Goal: Task Accomplishment & Management: Manage account settings

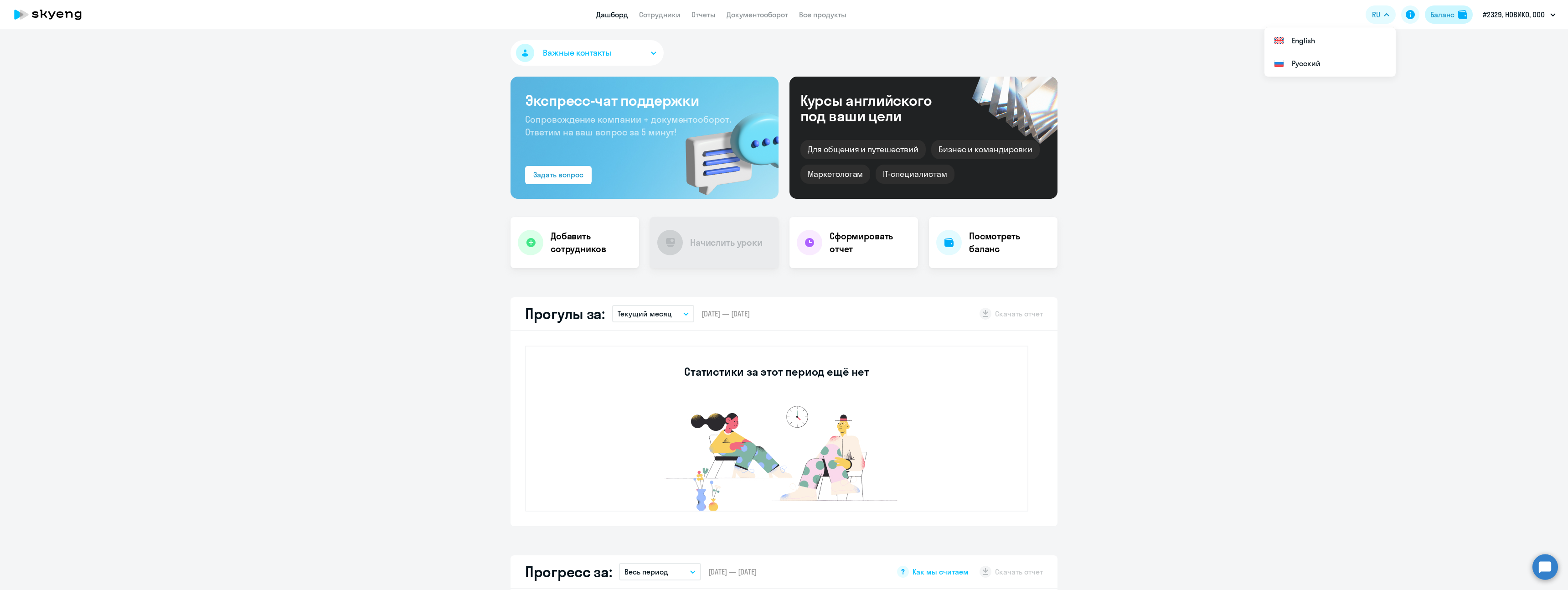
click at [1443, 17] on div "Баланс" at bounding box center [1443, 15] width 24 height 11
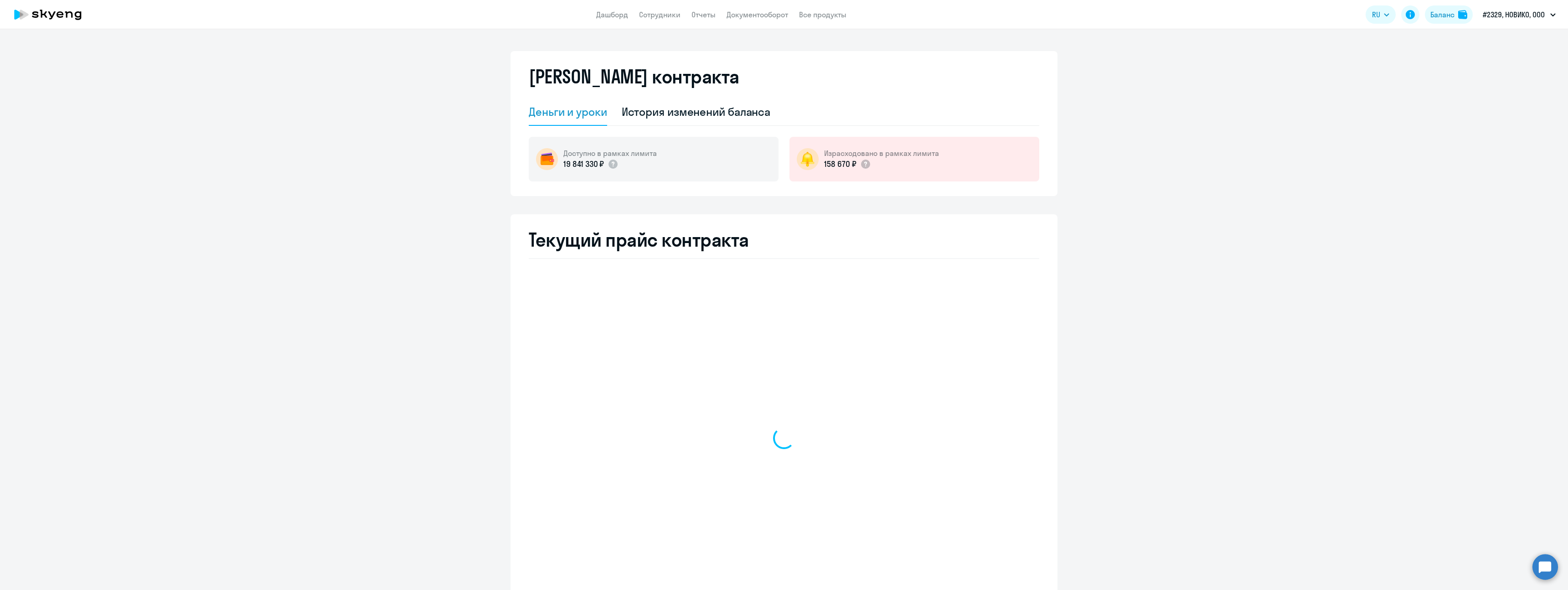
select select "english_adult_not_native_speaker"
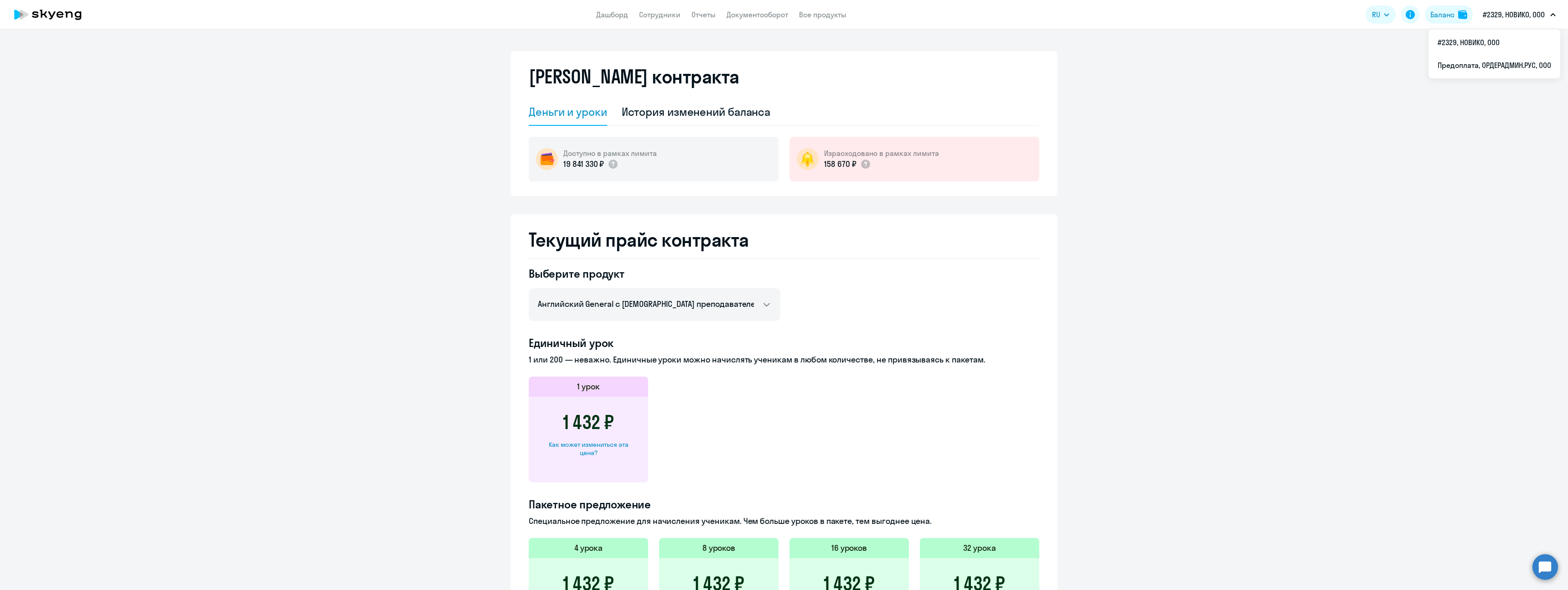
click at [1492, 13] on p "#2329, НОВИКО, ООО" at bounding box center [1514, 15] width 62 height 11
click at [1353, 271] on ng-component "[PERSON_NAME] контракта [PERSON_NAME] и уроки История изменений баланса Доступн…" at bounding box center [784, 418] width 1568 height 735
click at [827, 166] on p "158 670 ₽" at bounding box center [840, 164] width 32 height 12
click at [730, 110] on div "История изменений баланса" at bounding box center [696, 111] width 149 height 15
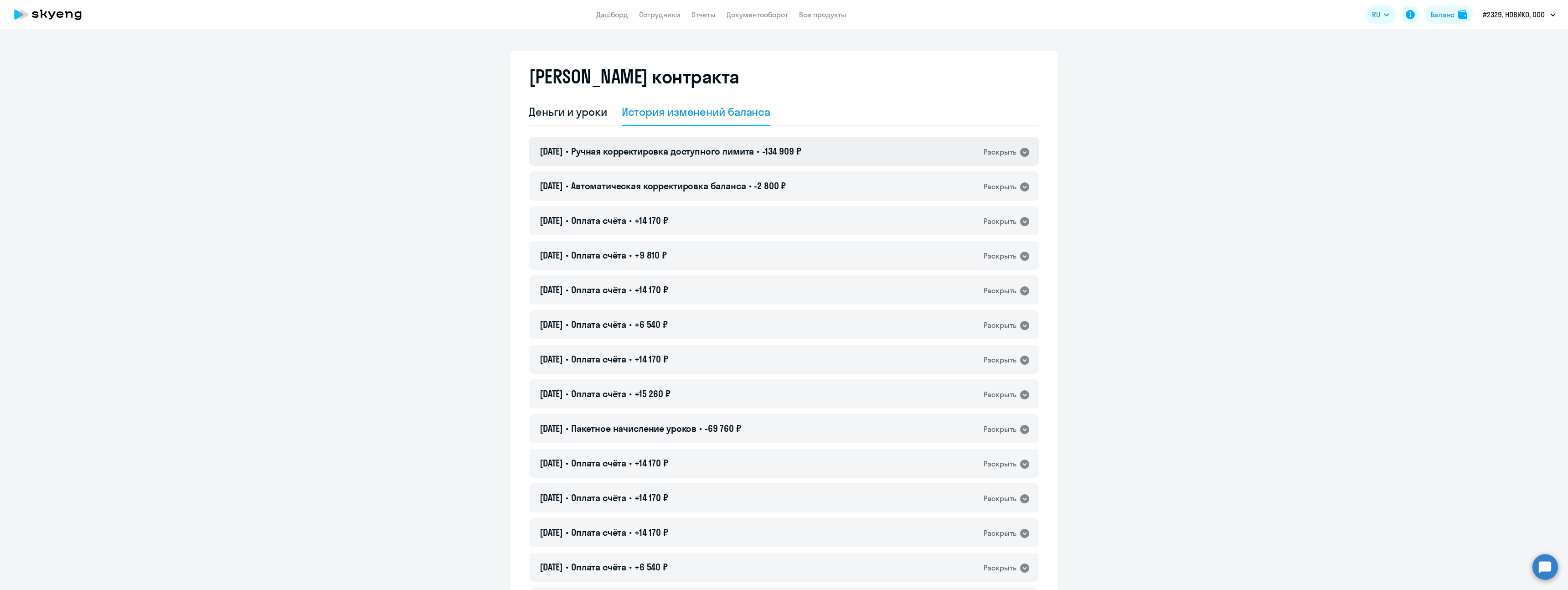
click at [1024, 152] on icon at bounding box center [1024, 152] width 9 height 9
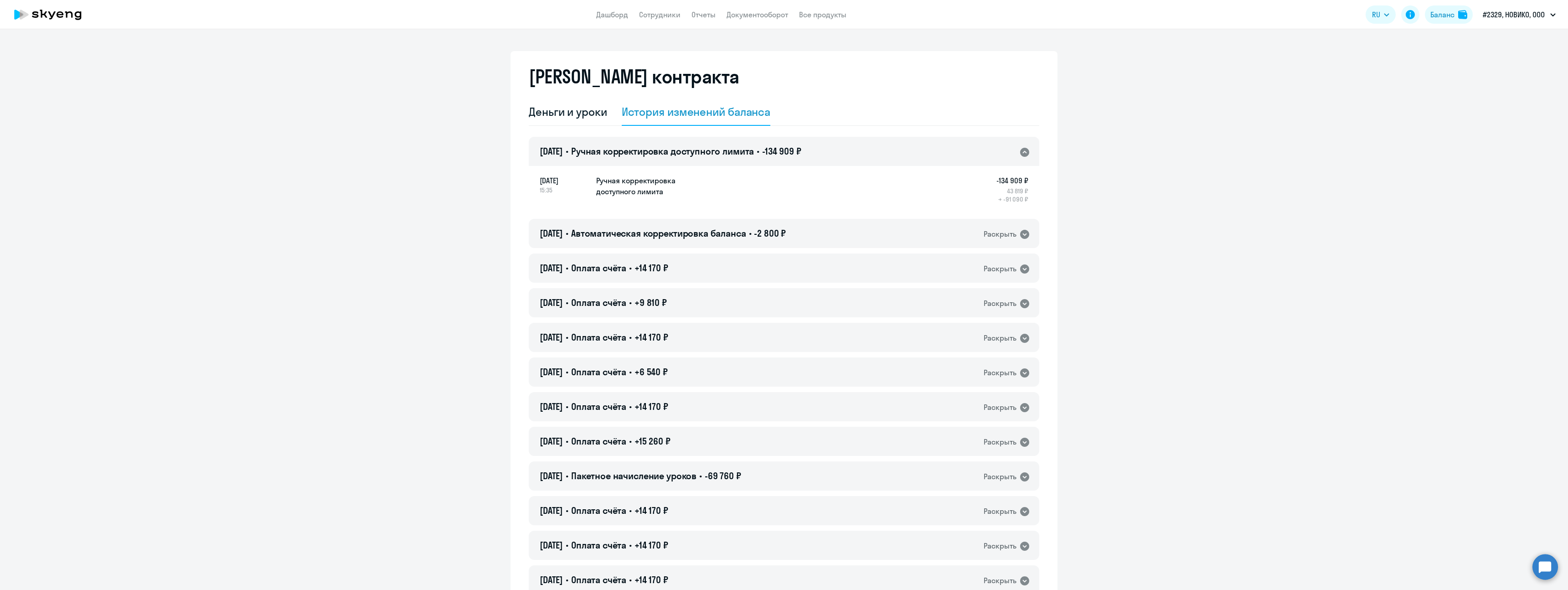
click at [1024, 152] on icon at bounding box center [1024, 152] width 9 height 9
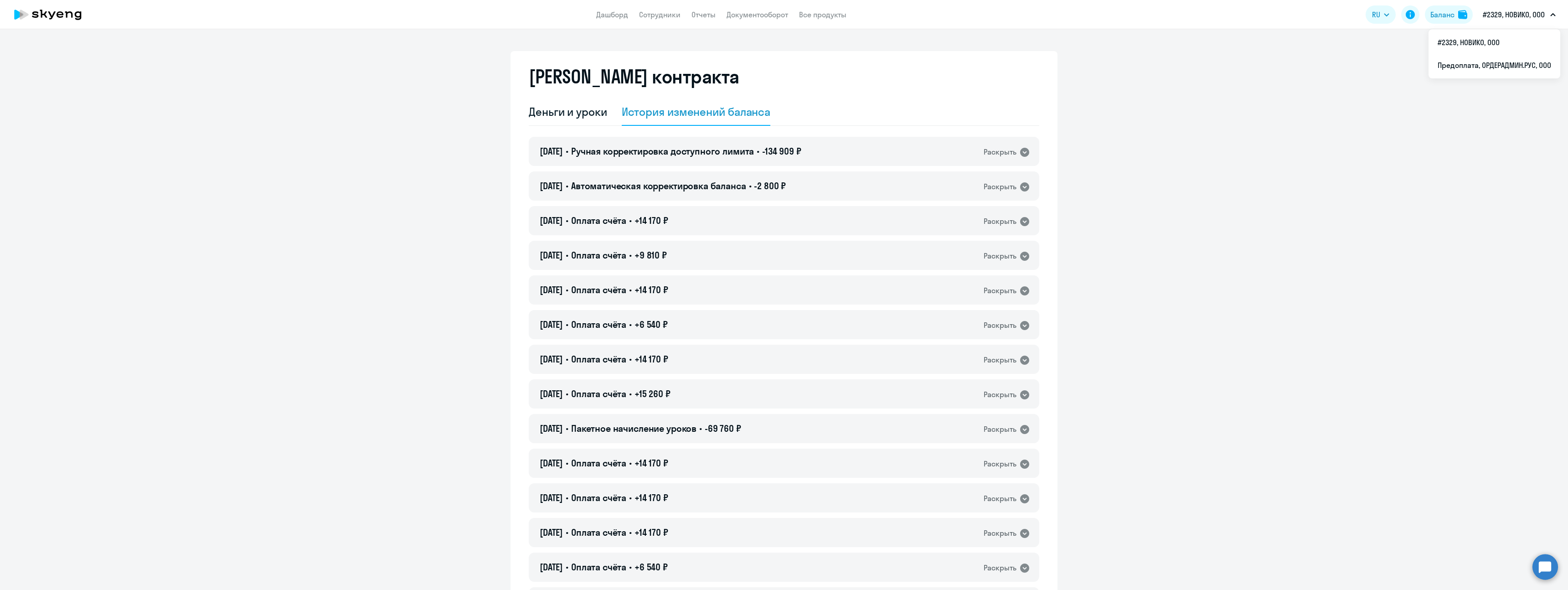
click at [1525, 17] on p "#2329, НОВИКО, ООО" at bounding box center [1514, 15] width 62 height 11
click at [1510, 64] on li "Предоплата, ОРДЕРАДМИН.РУС, ООО" at bounding box center [1494, 65] width 131 height 23
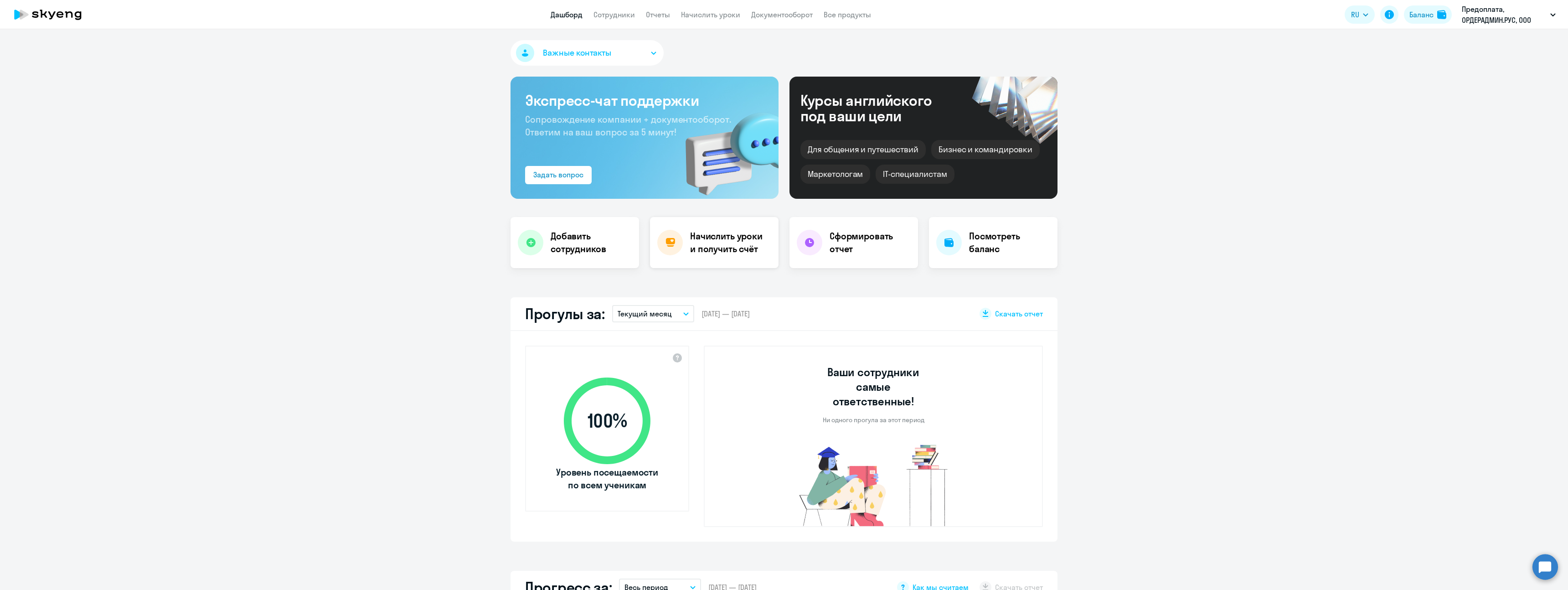
select select "30"
click at [729, 18] on link "Начислить уроки" at bounding box center [710, 14] width 59 height 9
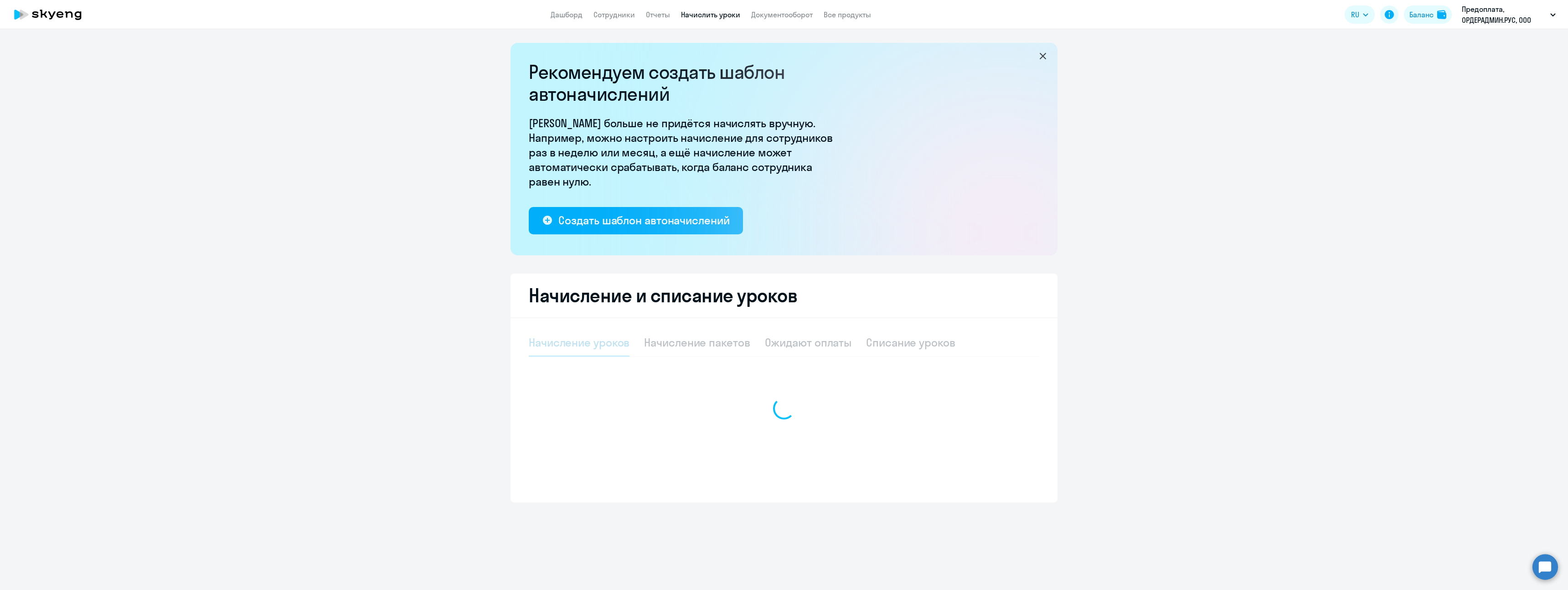
select select "10"
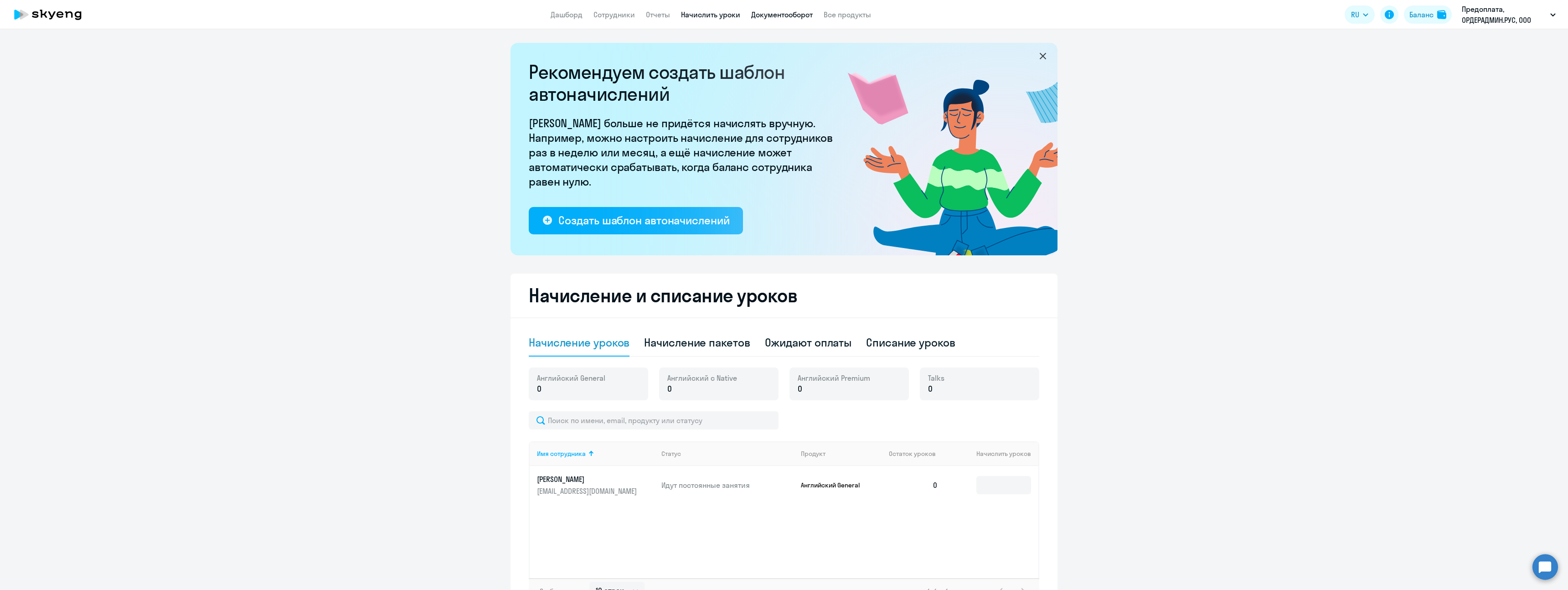
click at [782, 13] on link "Документооборот" at bounding box center [782, 14] width 61 height 9
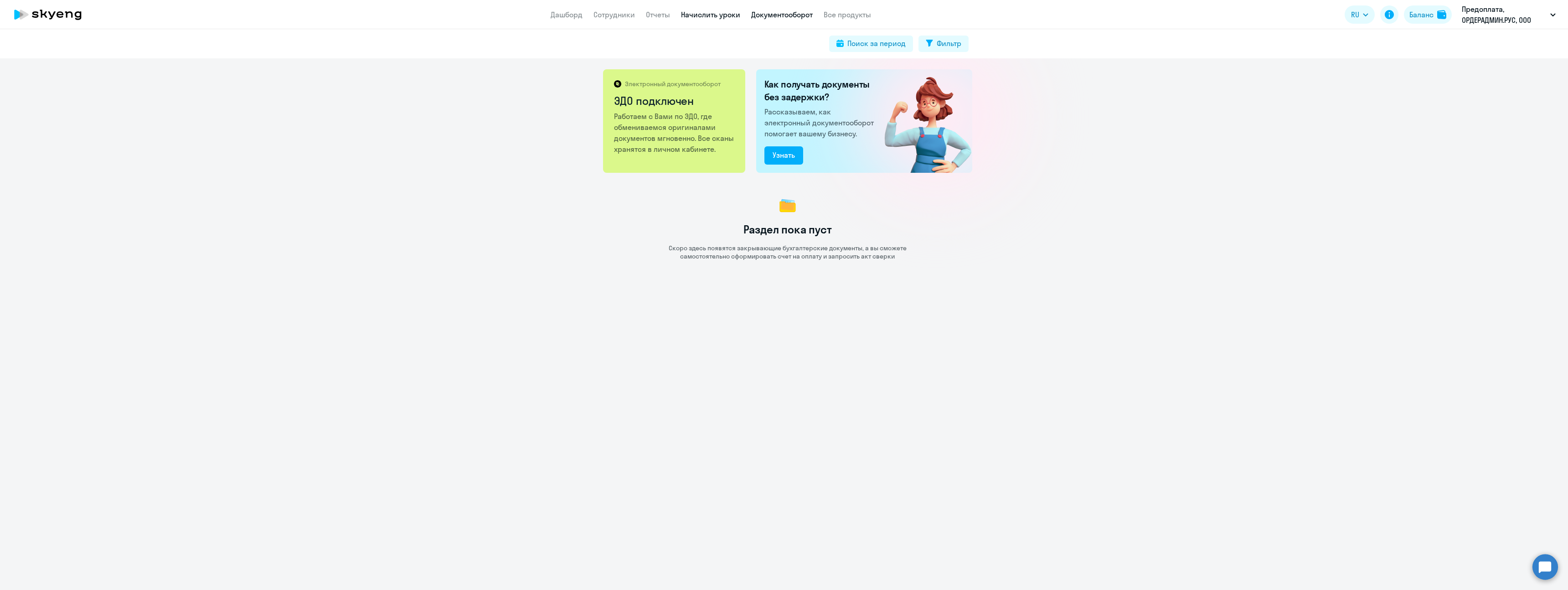
click at [727, 16] on link "Начислить уроки" at bounding box center [710, 14] width 59 height 9
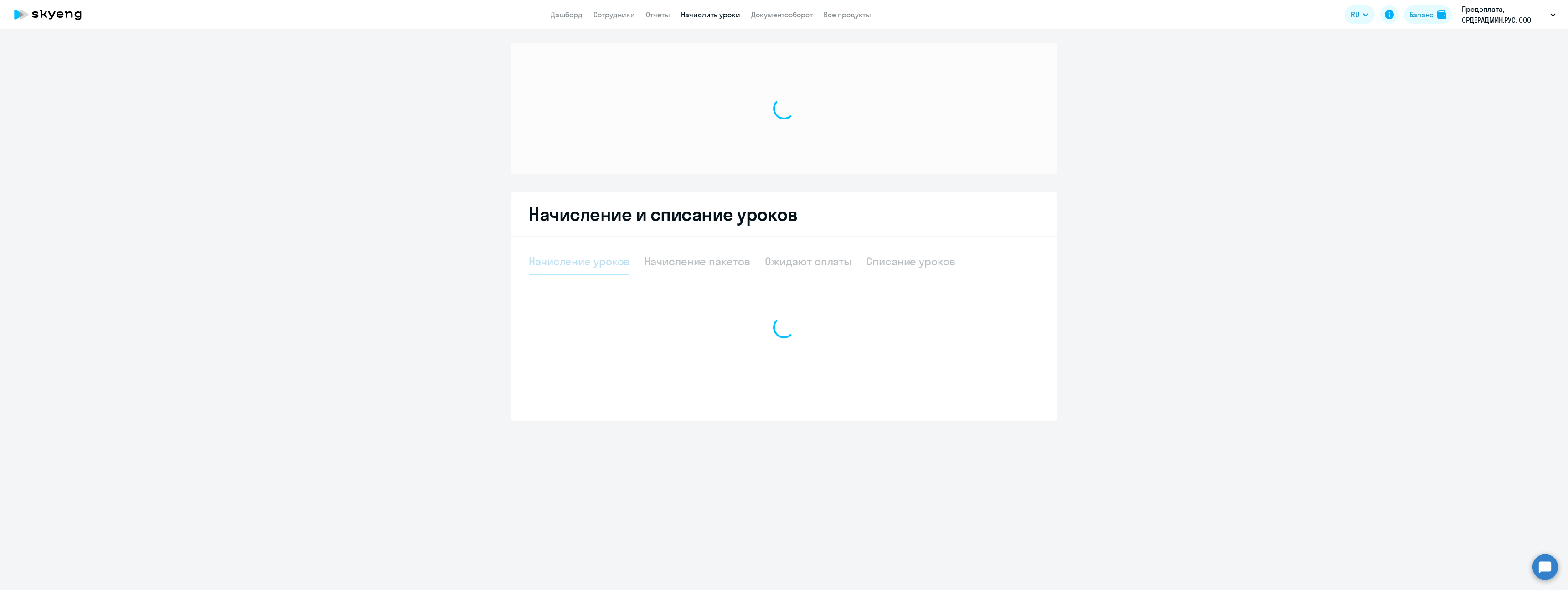
select select "10"
